Goal: Task Accomplishment & Management: Manage account settings

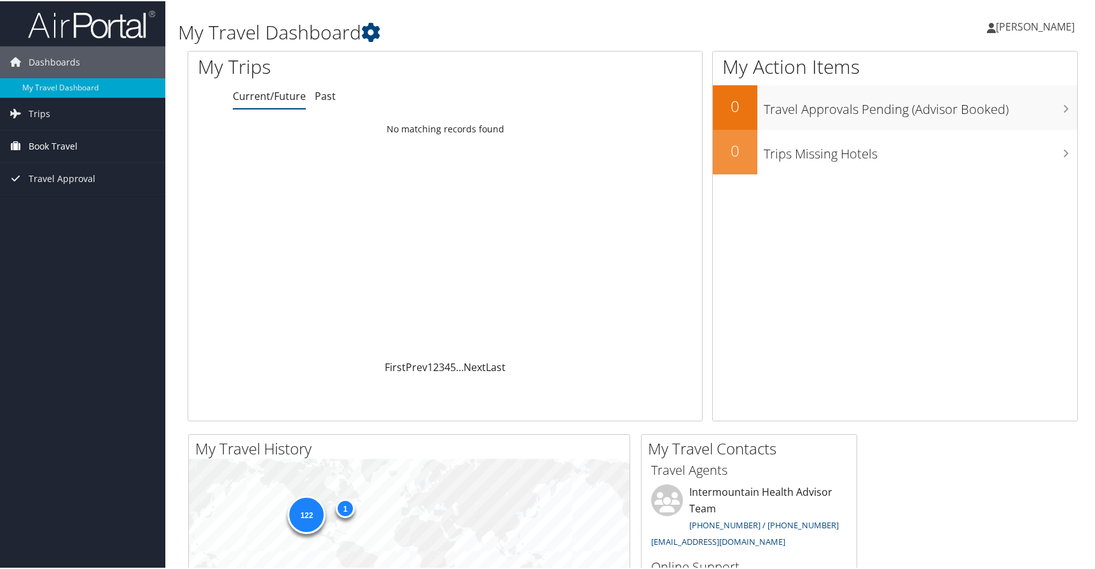
click at [66, 148] on span "Book Travel" at bounding box center [53, 145] width 49 height 32
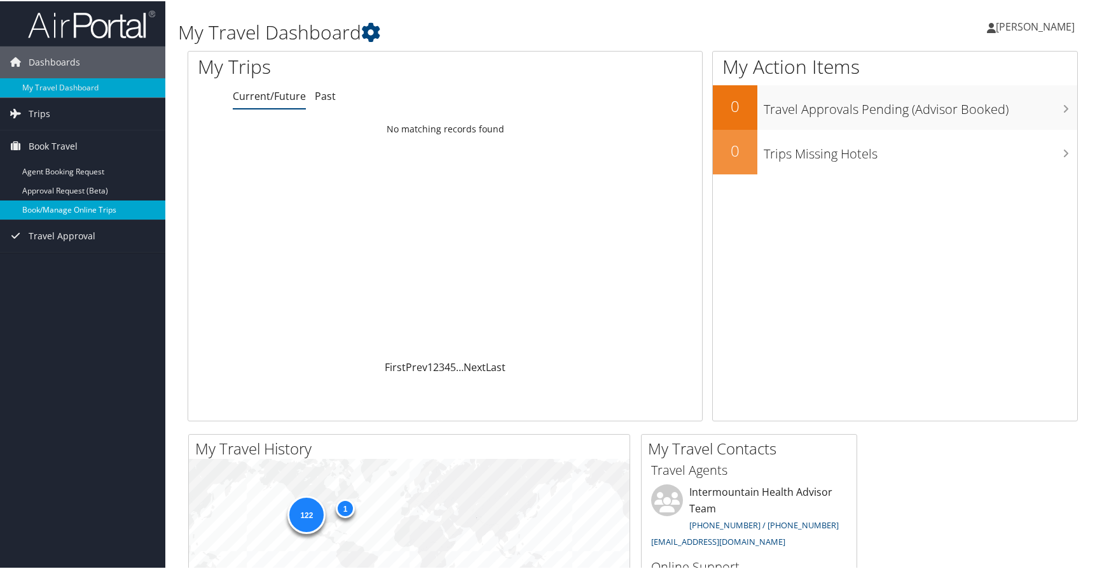
click at [107, 209] on link "Book/Manage Online Trips" at bounding box center [82, 208] width 165 height 19
click at [1038, 27] on span "[PERSON_NAME]" at bounding box center [1035, 25] width 79 height 14
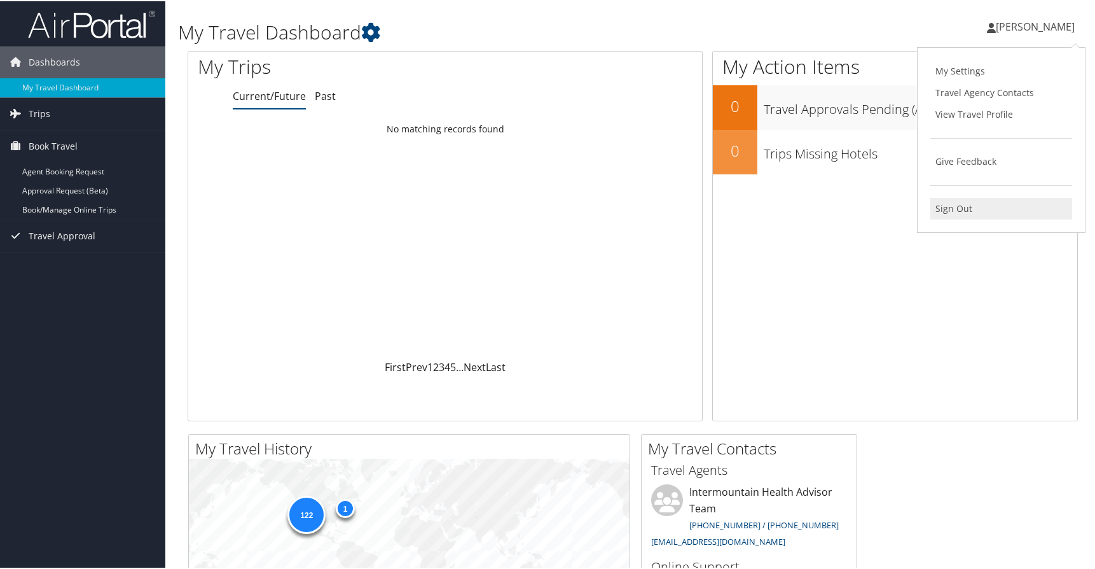
click at [957, 210] on link "Sign Out" at bounding box center [1002, 208] width 142 height 22
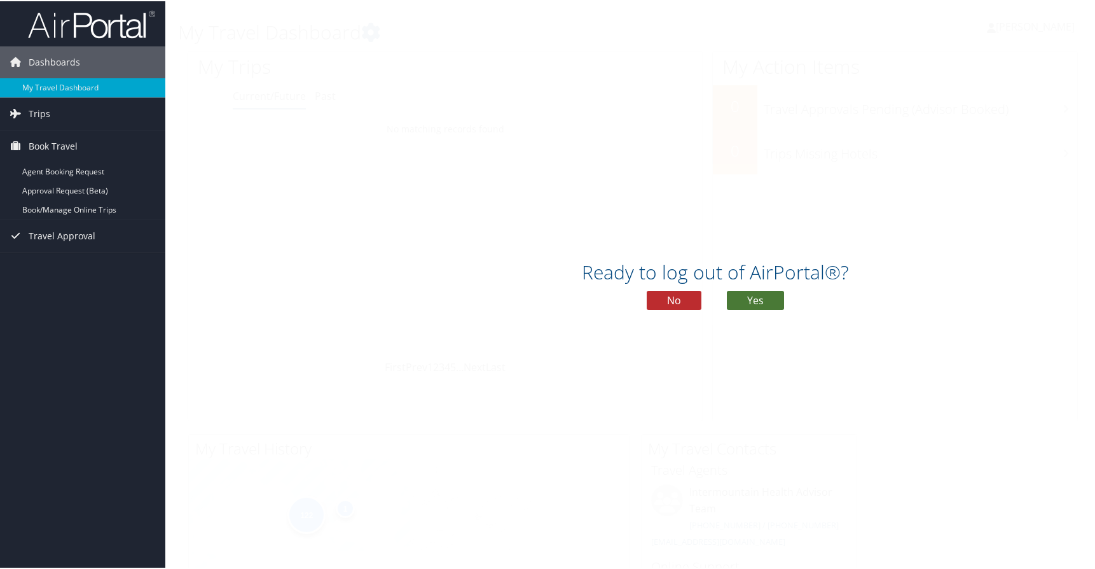
click at [768, 296] on button "Yes" at bounding box center [755, 298] width 57 height 19
